Goal: Obtain resource: Obtain resource

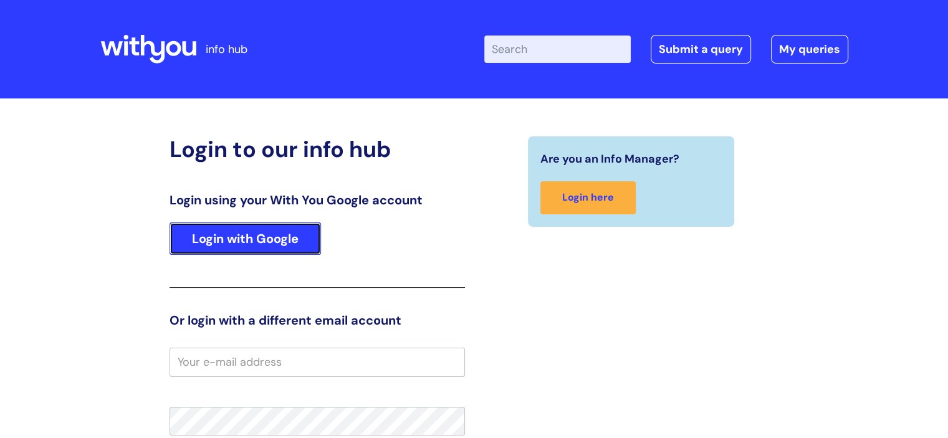
click at [263, 245] on link "Login with Google" at bounding box center [245, 239] width 151 height 32
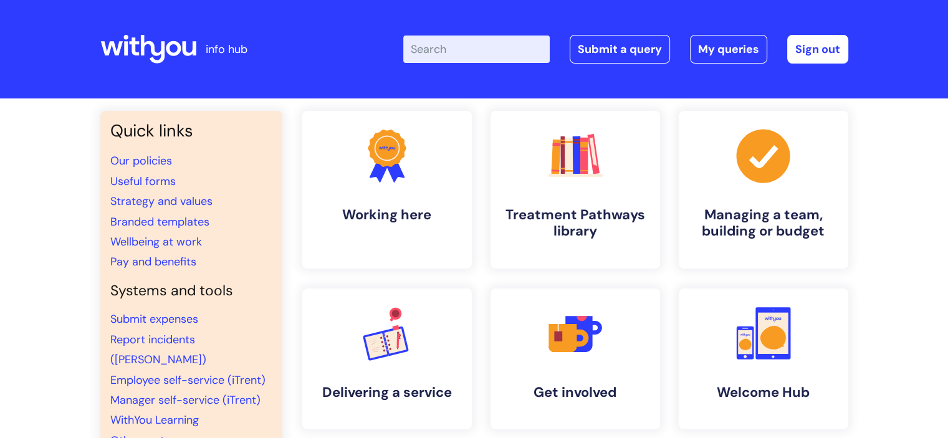
click at [511, 49] on input "Enter your search term here..." at bounding box center [476, 49] width 146 height 27
type input "useful forms"
click button "Search" at bounding box center [0, 0] width 0 height 0
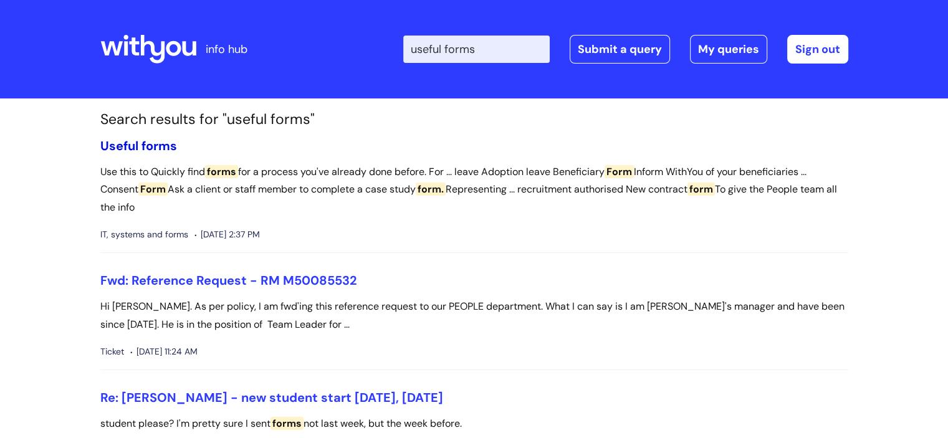
click at [155, 146] on span "forms" at bounding box center [159, 146] width 36 height 16
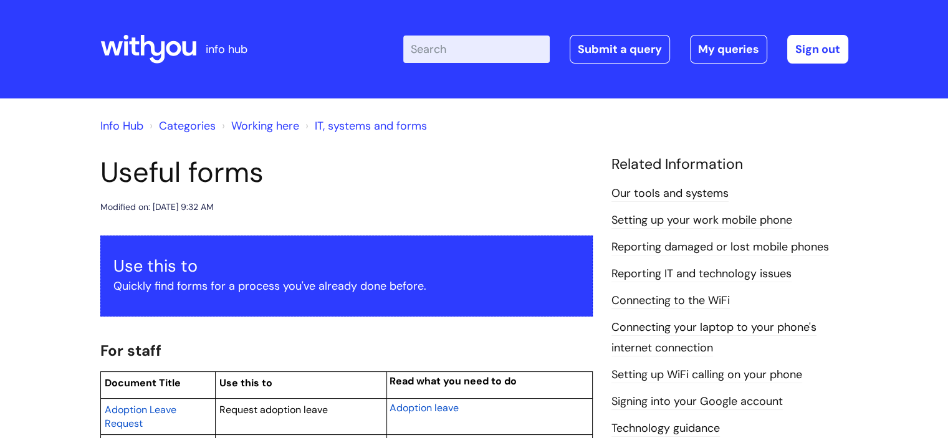
click at [441, 50] on input "Enter your search term here..." at bounding box center [476, 49] width 146 height 27
click at [130, 128] on link "Info Hub" at bounding box center [121, 125] width 43 height 15
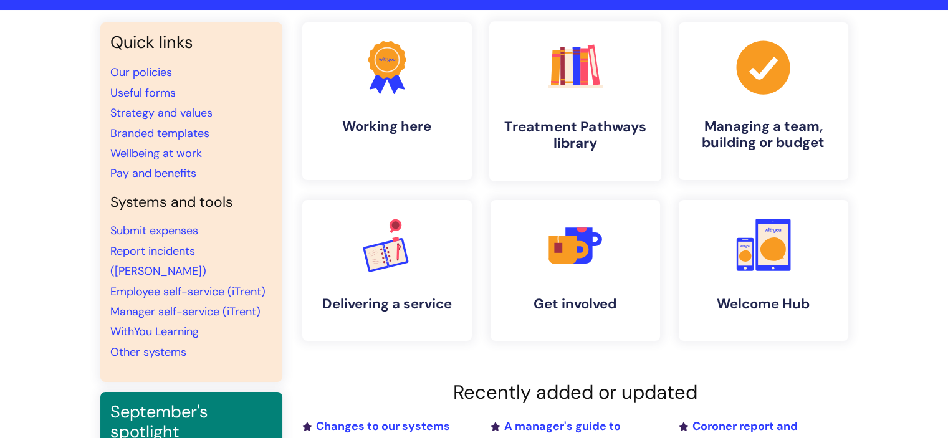
scroll to position [93, 0]
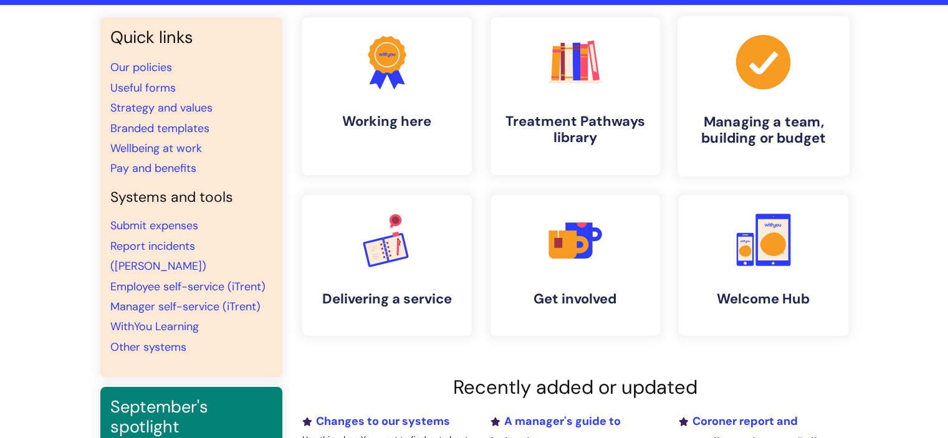
click at [772, 125] on h4 "Managing a team, building or budget" at bounding box center [764, 130] width 152 height 34
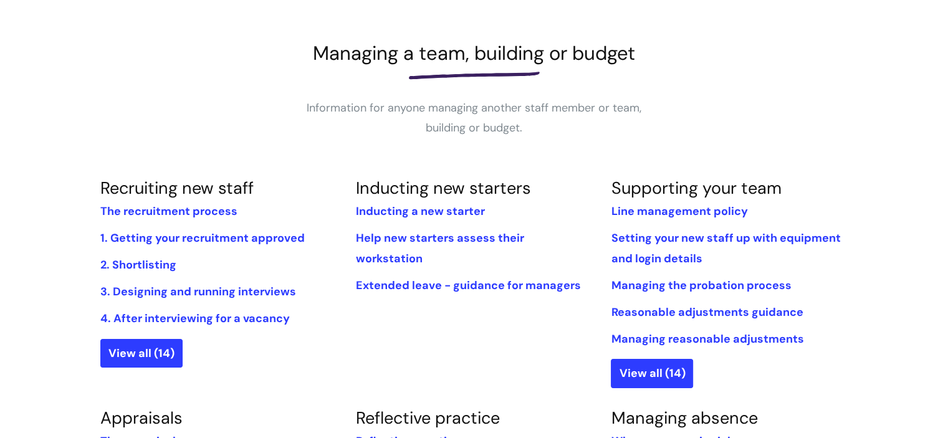
scroll to position [157, 0]
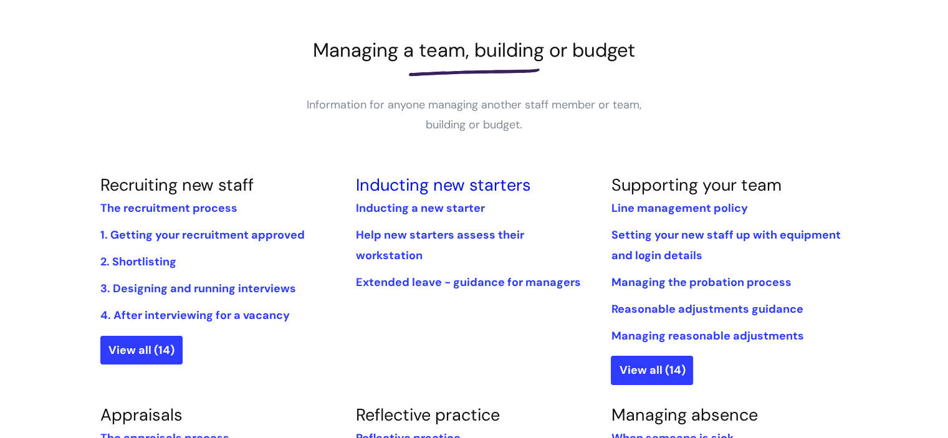
click at [468, 186] on link "Inducting new starters" at bounding box center [442, 185] width 175 height 22
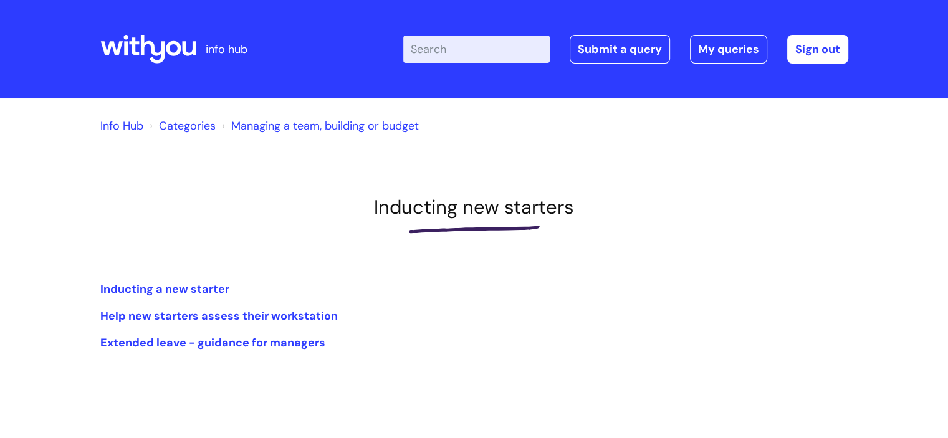
scroll to position [125, 0]
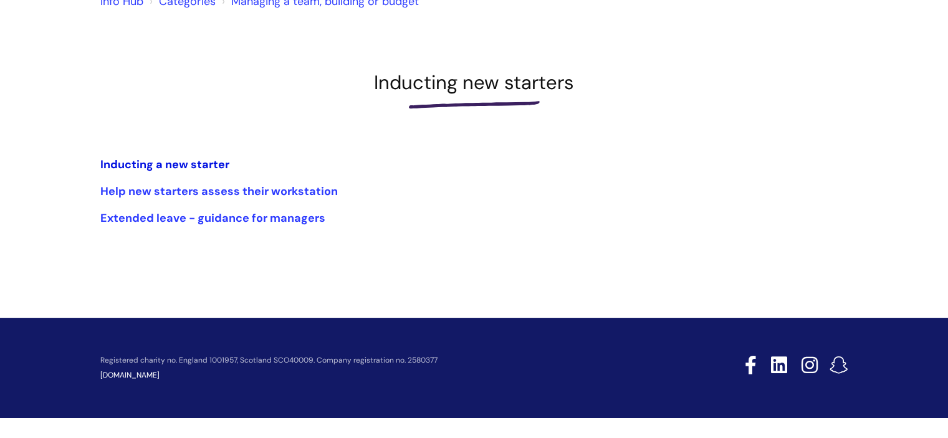
click at [179, 158] on link "Inducting a new starter" at bounding box center [164, 164] width 129 height 15
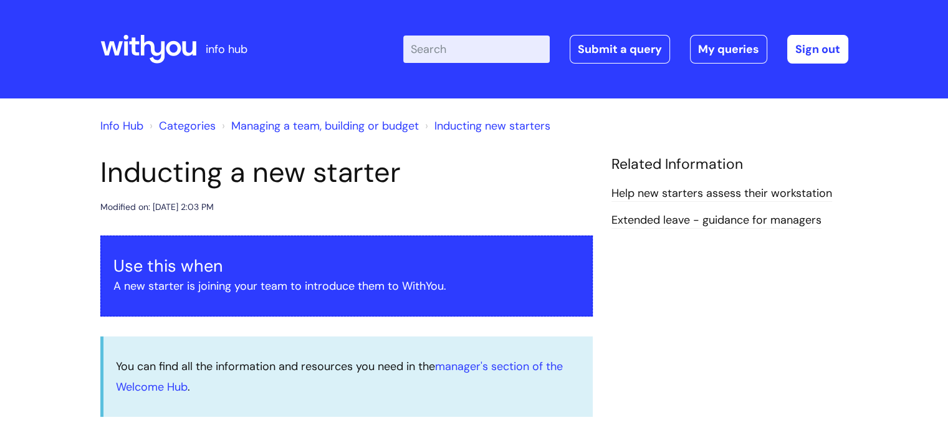
click at [782, 196] on link "Help new starters assess their workstation" at bounding box center [721, 194] width 221 height 16
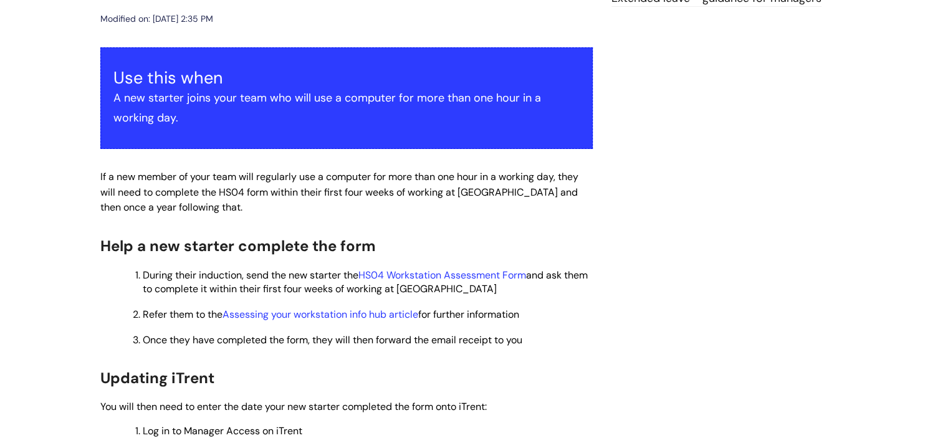
scroll to position [224, 0]
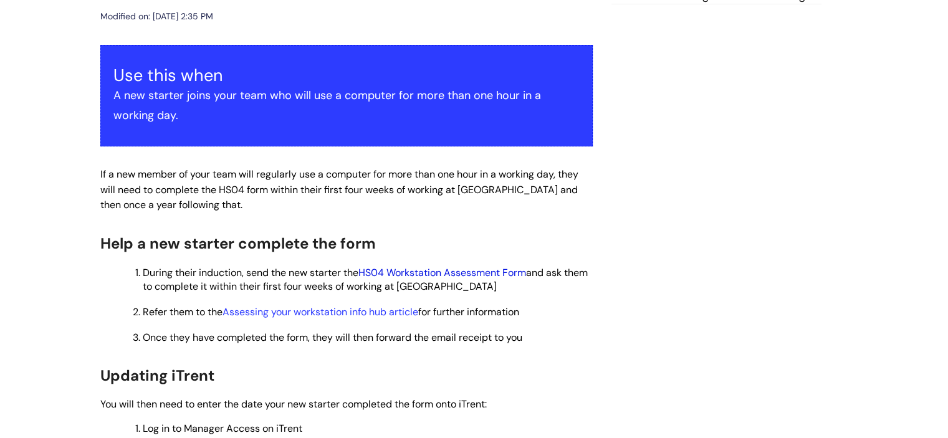
click at [446, 271] on link "HS04 Workstation Assessment Form" at bounding box center [442, 272] width 168 height 13
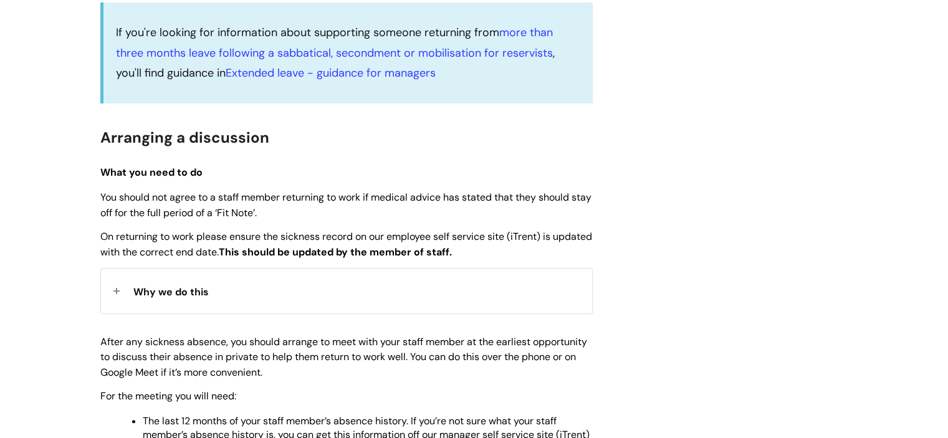
scroll to position [335, 0]
click at [117, 290] on div "Why we do this" at bounding box center [346, 289] width 491 height 44
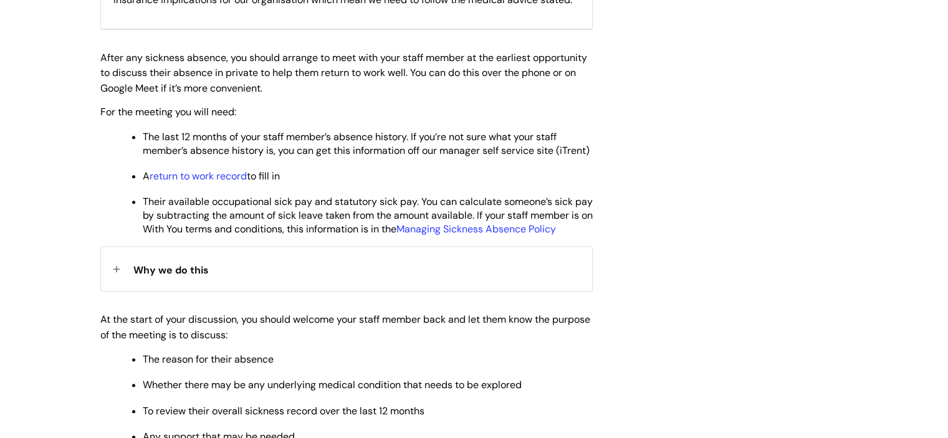
scroll to position [689, 0]
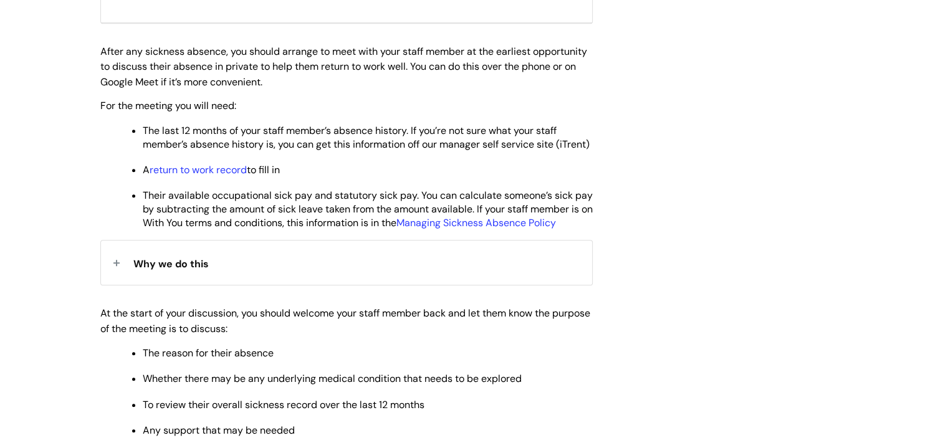
click at [112, 285] on div "Why we do this" at bounding box center [346, 263] width 491 height 44
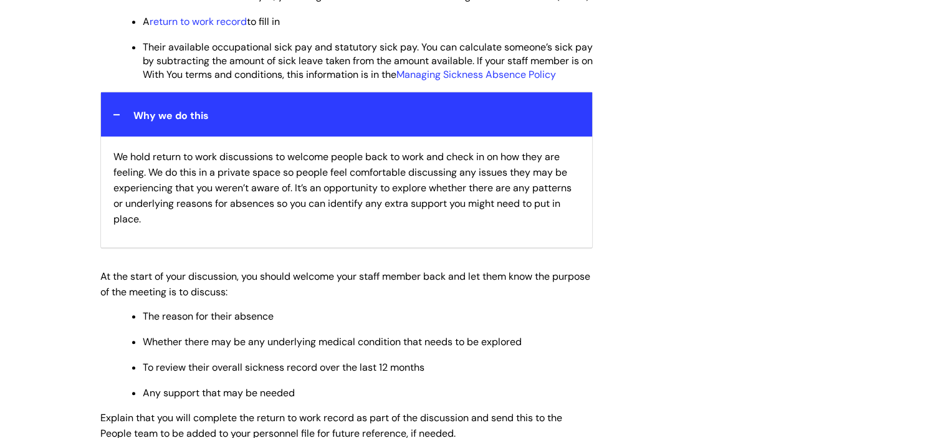
scroll to position [737, 0]
